Goal: Task Accomplishment & Management: Manage account settings

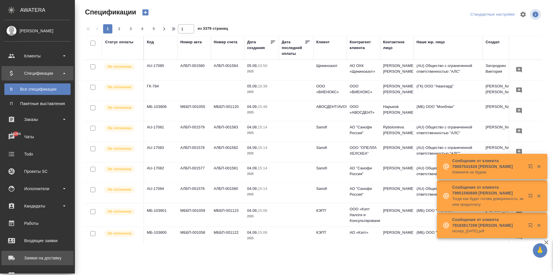
click at [16, 250] on link "Заявки на доставку" at bounding box center [37, 257] width 72 height 14
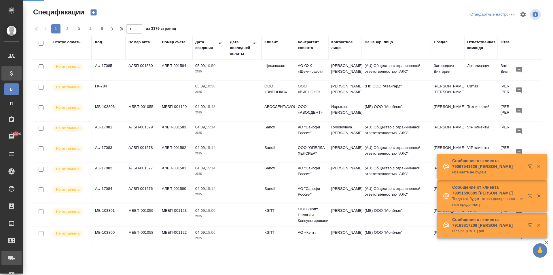
click at [11, 258] on div "Заявки на доставку" at bounding box center [4, 257] width 14 height 9
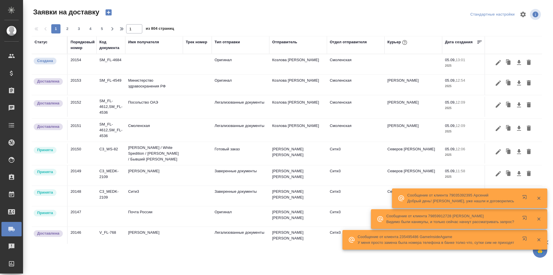
scroll to position [29, 0]
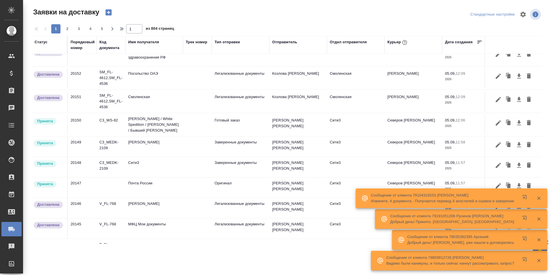
click at [401, 39] on div "Курьер" at bounding box center [398, 42] width 21 height 7
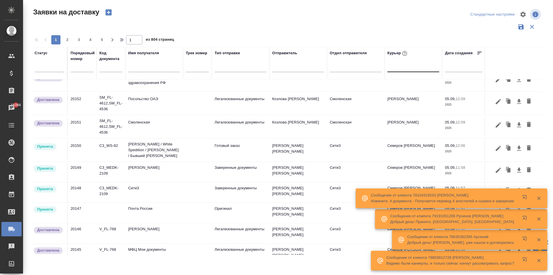
click at [397, 71] on div at bounding box center [414, 66] width 52 height 11
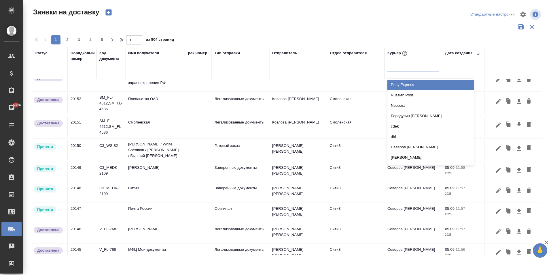
type input "е"
type input "евг"
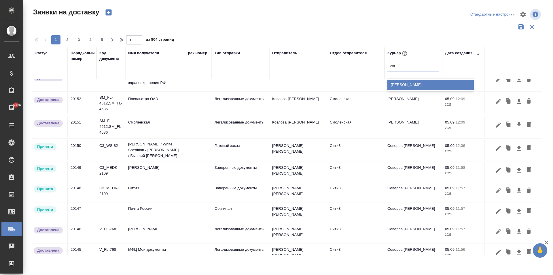
click at [412, 82] on div "[PERSON_NAME]" at bounding box center [431, 85] width 86 height 10
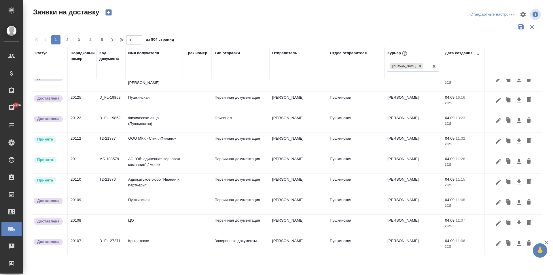
click at [144, 187] on td "Адвокатское бюро "Иванян и партнеры"" at bounding box center [154, 183] width 58 height 20
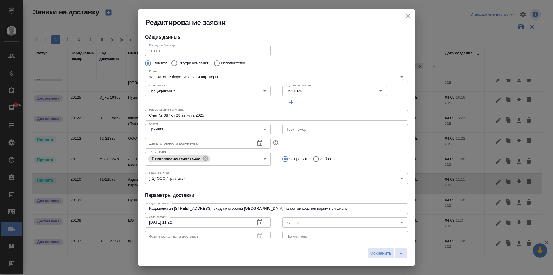
type input "[PERSON_NAME]"
type input "+ [PHONE_NUMBER] (доб. 329)"
click at [166, 129] on input "Принята" at bounding box center [198, 129] width 103 height 7
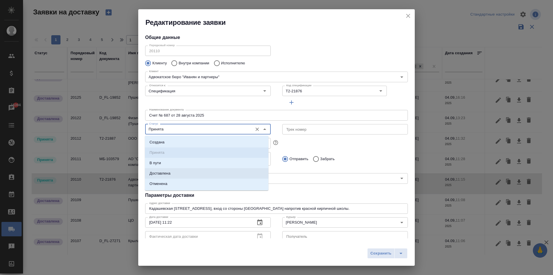
click at [167, 171] on p "Доставлена" at bounding box center [160, 173] width 21 height 6
type input "Доставлена"
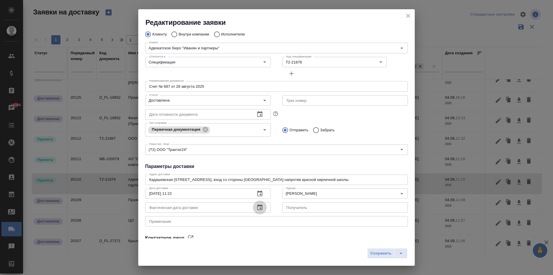
click at [261, 206] on icon "button" at bounding box center [259, 207] width 7 height 7
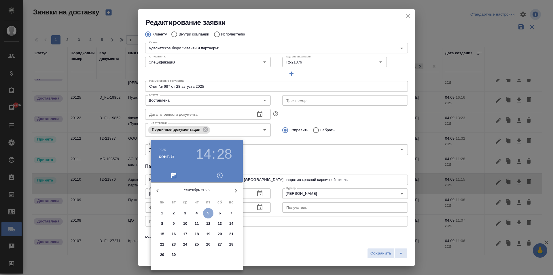
click at [207, 213] on span "5" at bounding box center [208, 213] width 10 height 6
type input "[DATE] 14:28"
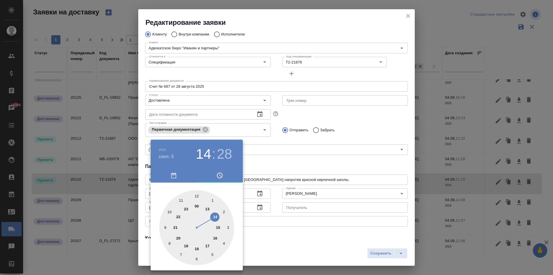
click at [310, 153] on div at bounding box center [276, 137] width 553 height 275
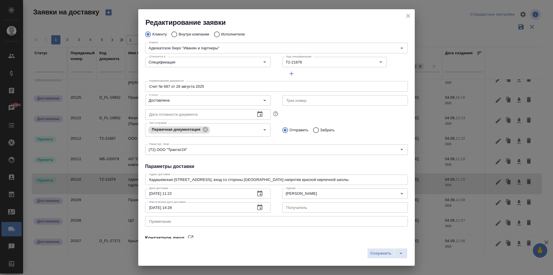
click at [171, 194] on input "[DATE] 11:22" at bounding box center [197, 193] width 105 height 10
click at [258, 195] on icon "button" at bounding box center [259, 193] width 7 height 7
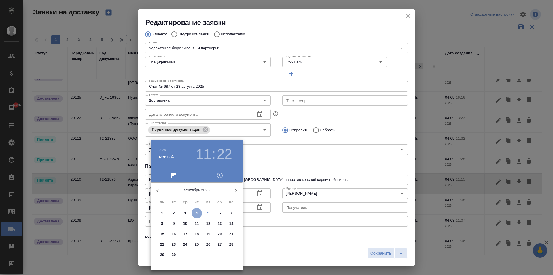
click at [199, 213] on span "4" at bounding box center [197, 213] width 10 height 6
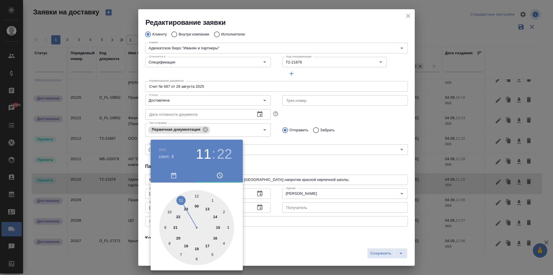
click at [258, 194] on div at bounding box center [276, 137] width 553 height 275
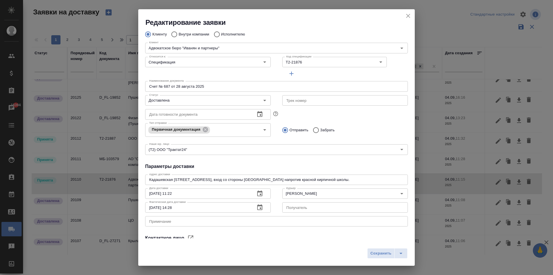
click at [258, 193] on icon "button" at bounding box center [259, 193] width 5 height 6
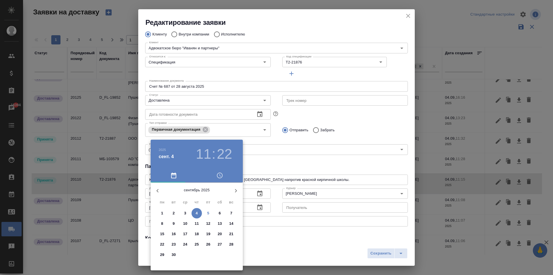
click at [209, 211] on span "5" at bounding box center [208, 213] width 10 height 6
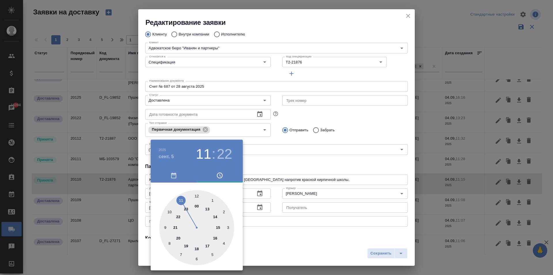
type input "[DATE] 11:22"
click at [346, 152] on div at bounding box center [276, 137] width 553 height 275
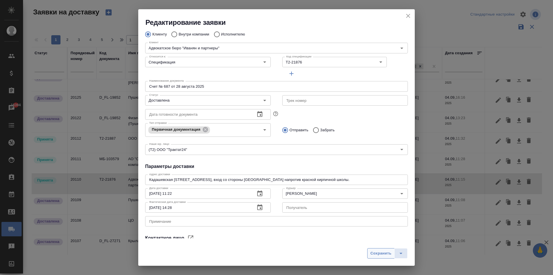
click at [380, 254] on span "Сохранить" at bounding box center [381, 253] width 21 height 7
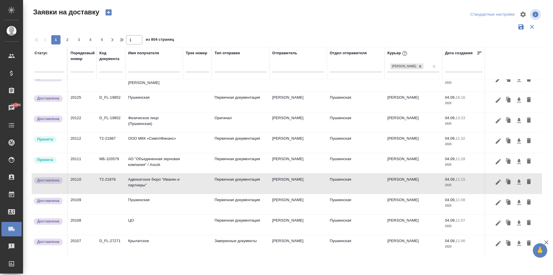
click at [80, 166] on td "20111" at bounding box center [82, 163] width 29 height 20
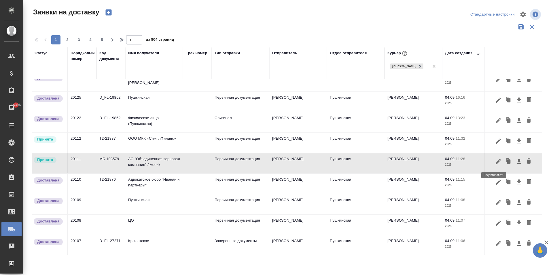
click at [496, 163] on icon "button" at bounding box center [498, 160] width 5 height 5
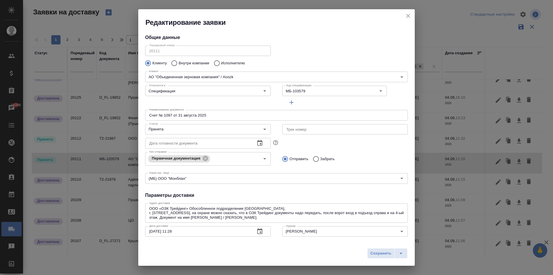
type input "[PERSON_NAME] [PERSON_NAME]"
click at [264, 128] on icon "Open" at bounding box center [264, 129] width 7 height 7
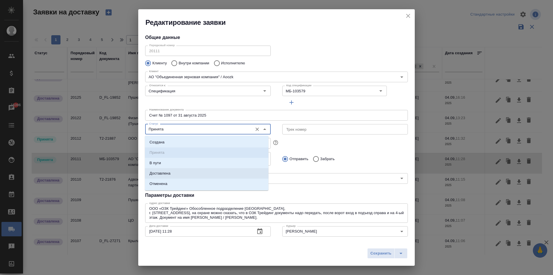
click at [209, 171] on li "Доставлена" at bounding box center [207, 173] width 124 height 10
type input "Доставлена"
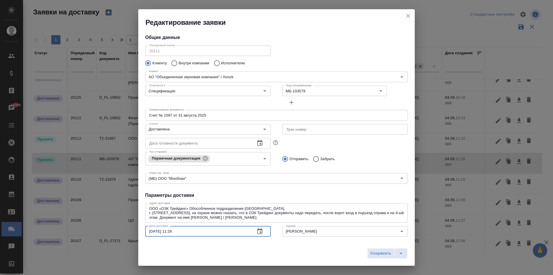
drag, startPoint x: 184, startPoint y: 231, endPoint x: 158, endPoint y: 224, distance: 26.0
click at [158, 224] on div "Дата доставки [DATE] 11:28 Дата доставки" at bounding box center [208, 231] width 126 height 14
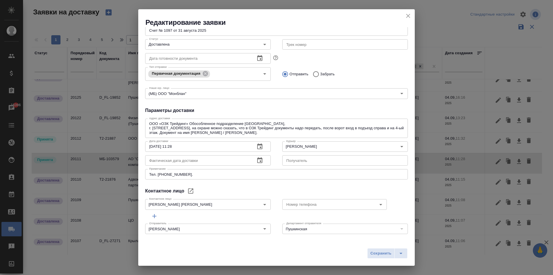
scroll to position [85, 0]
click at [192, 160] on input "text" at bounding box center [197, 159] width 105 height 10
click at [198, 146] on input "[DATE] 11:28" at bounding box center [197, 146] width 105 height 10
click at [261, 146] on button "button" at bounding box center [260, 146] width 14 height 14
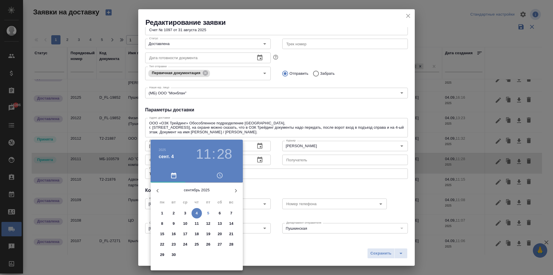
click at [207, 213] on span "5" at bounding box center [208, 213] width 10 height 6
type input "[DATE] 11:28"
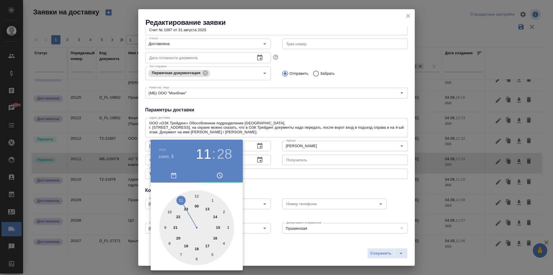
click at [224, 177] on span "button" at bounding box center [219, 175] width 39 height 7
click at [183, 200] on div at bounding box center [196, 227] width 75 height 75
click at [251, 180] on div at bounding box center [276, 137] width 553 height 275
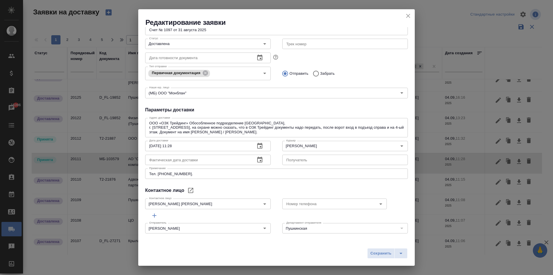
click at [190, 159] on input "text" at bounding box center [197, 159] width 105 height 10
click at [261, 156] on button "button" at bounding box center [260, 160] width 14 height 14
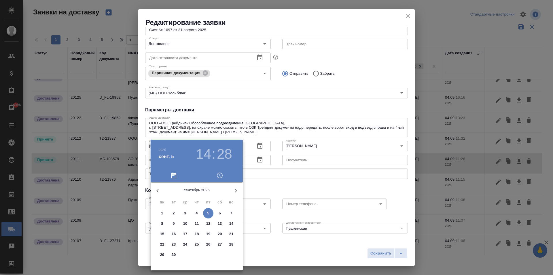
click at [208, 213] on p "5" at bounding box center [208, 213] width 2 height 6
type input "[DATE] 14:28"
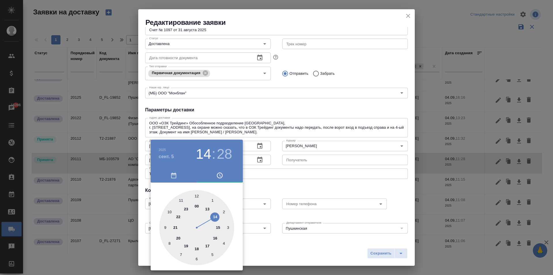
click at [277, 187] on div at bounding box center [276, 137] width 553 height 275
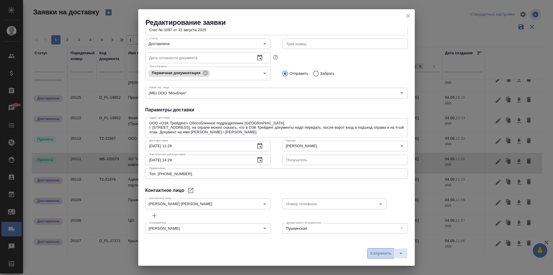
click at [380, 256] on button "Сохранить" at bounding box center [380, 253] width 27 height 10
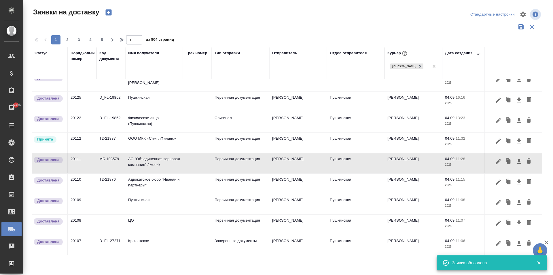
click at [158, 144] on td "ООО МКК «СимплФинанс»" at bounding box center [154, 143] width 58 height 20
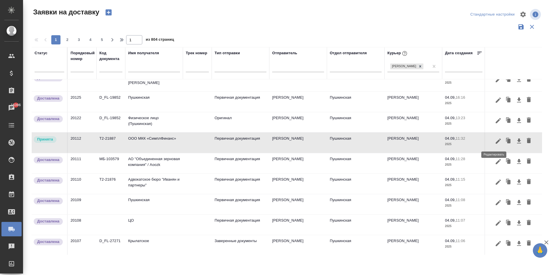
click at [494, 141] on button "button" at bounding box center [499, 140] width 10 height 11
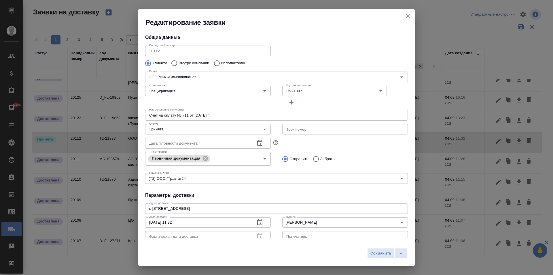
type input "[PERSON_NAME]"
click at [267, 129] on button "Open" at bounding box center [265, 129] width 8 height 8
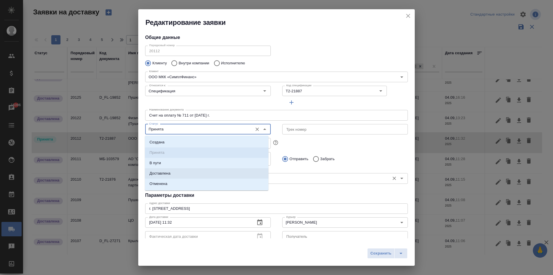
drag, startPoint x: 232, startPoint y: 175, endPoint x: 239, endPoint y: 172, distance: 8.1
click at [233, 175] on li "Доставлена" at bounding box center [207, 173] width 124 height 10
type input "Доставлена"
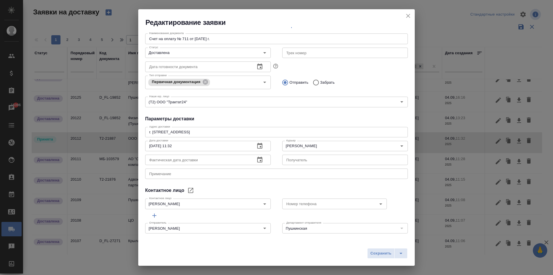
scroll to position [78, 0]
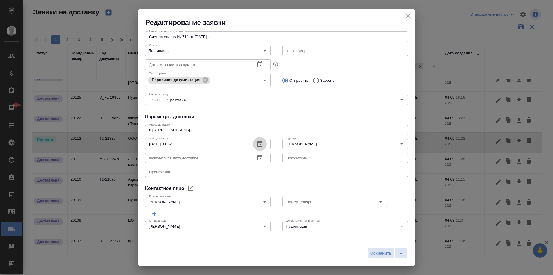
click at [259, 142] on icon "button" at bounding box center [259, 144] width 5 height 6
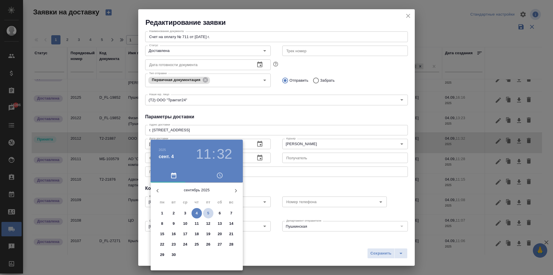
click at [209, 210] on button "5" at bounding box center [208, 213] width 10 height 10
type input "[DATE] 11:32"
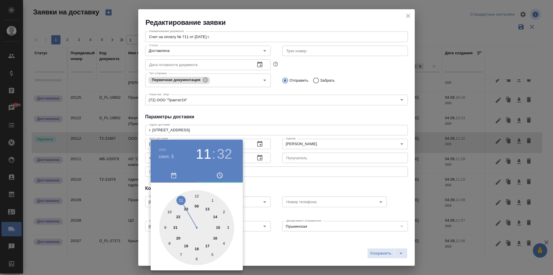
drag, startPoint x: 264, startPoint y: 171, endPoint x: 260, endPoint y: 167, distance: 6.3
click at [264, 171] on div at bounding box center [276, 137] width 553 height 275
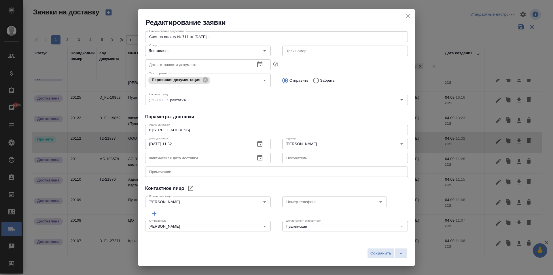
click at [259, 158] on icon "button" at bounding box center [259, 157] width 7 height 7
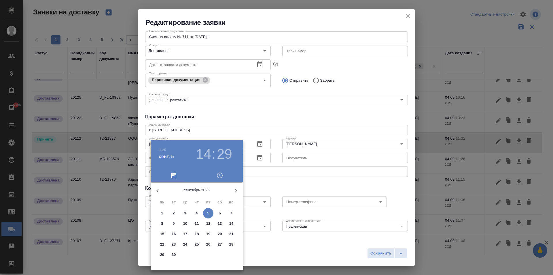
click at [209, 213] on p "5" at bounding box center [208, 213] width 2 height 6
type input "[DATE] 14:29"
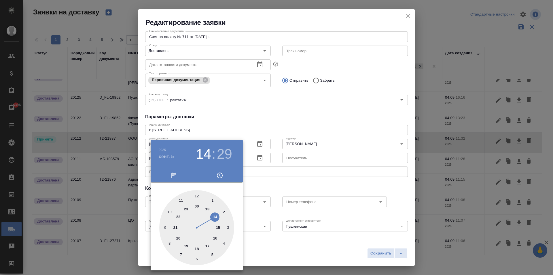
click at [262, 174] on div at bounding box center [276, 137] width 553 height 275
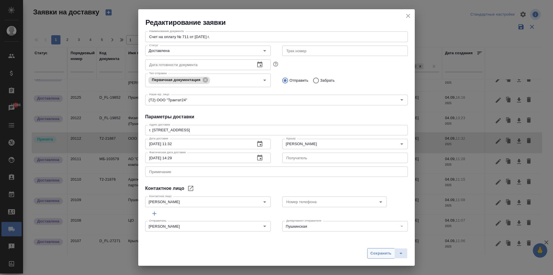
click at [379, 254] on span "Сохранить" at bounding box center [381, 253] width 21 height 7
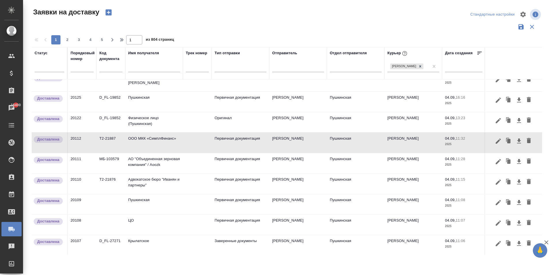
click at [78, 68] on input "text" at bounding box center [82, 68] width 23 height 8
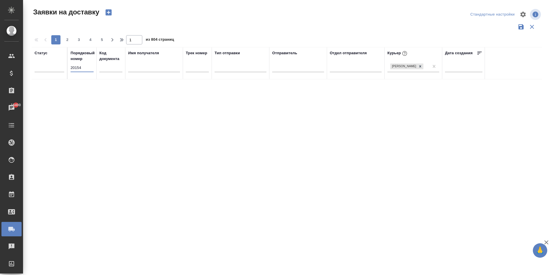
scroll to position [0, 0]
type input "20154"
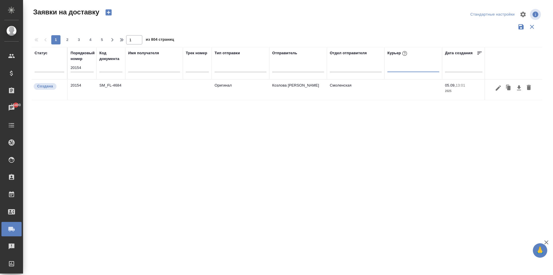
click at [126, 86] on td at bounding box center [154, 90] width 58 height 20
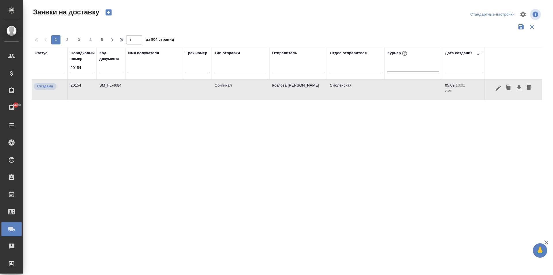
click at [126, 86] on td at bounding box center [154, 90] width 58 height 20
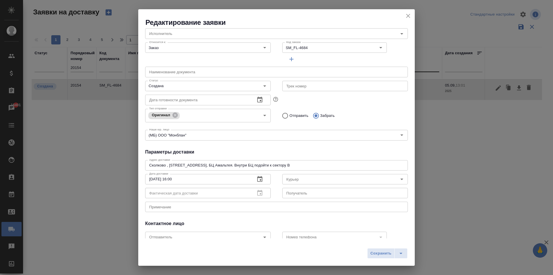
scroll to position [78, 0]
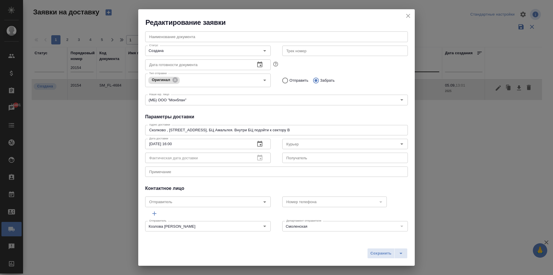
click at [411, 13] on icon "close" at bounding box center [408, 15] width 7 height 7
